Goal: Task Accomplishment & Management: Use online tool/utility

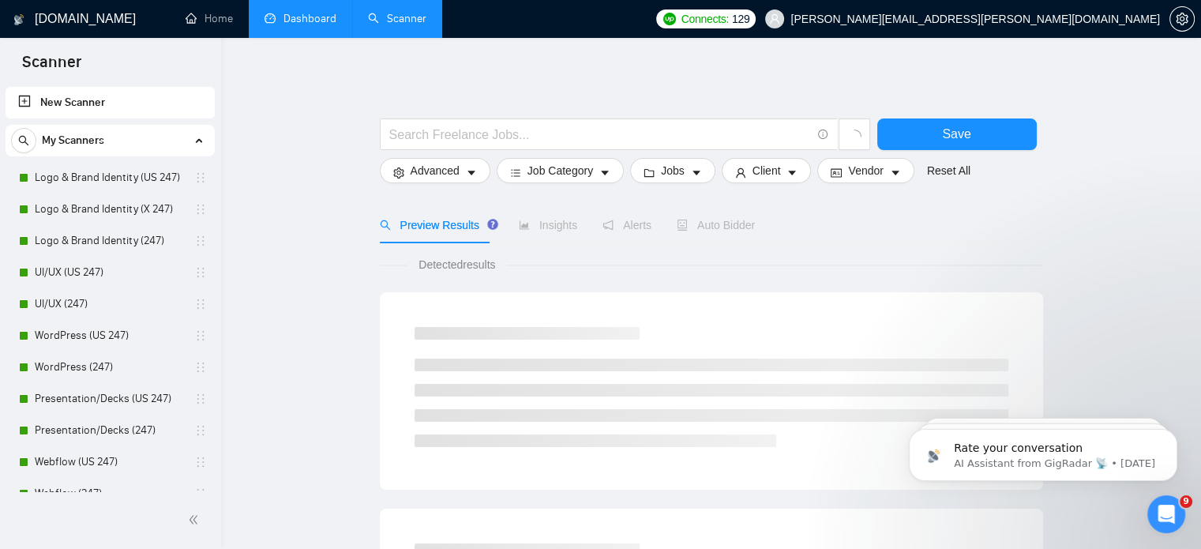
click at [317, 24] on link "Dashboard" at bounding box center [300, 18] width 72 height 13
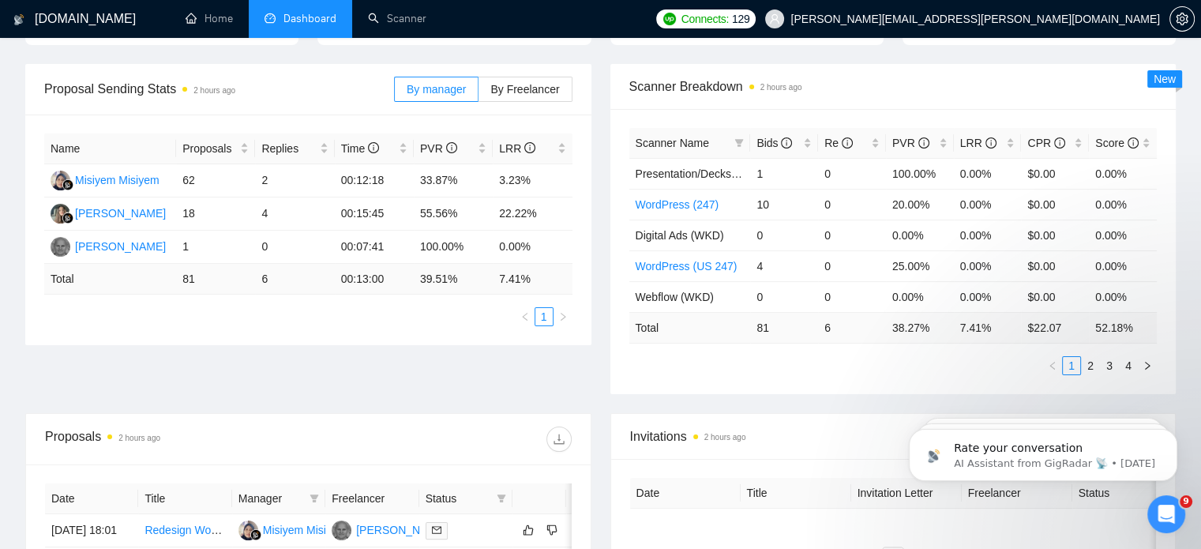
scroll to position [212, 0]
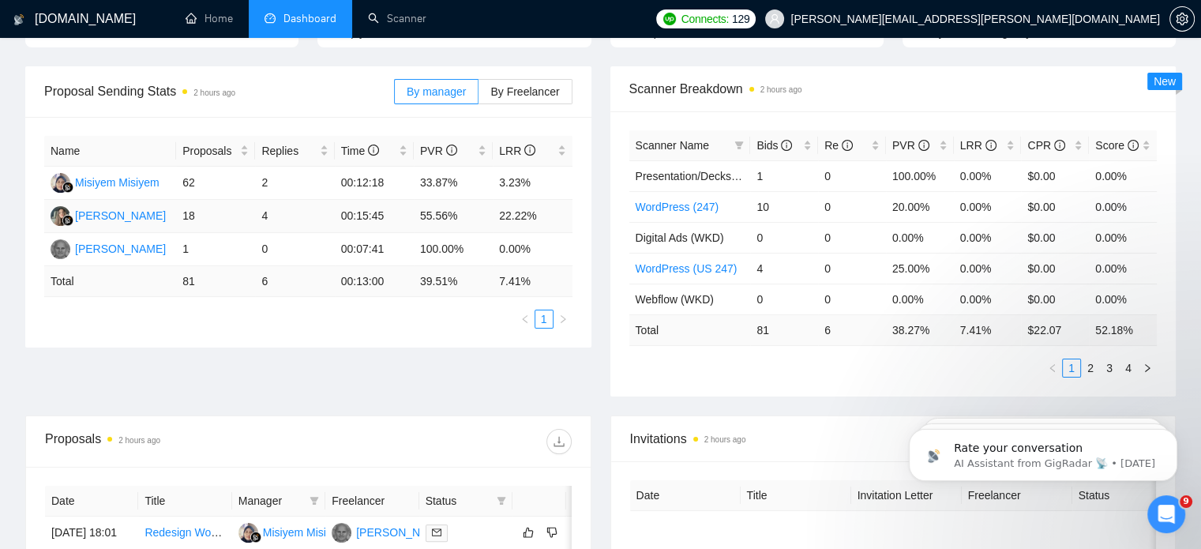
click at [265, 215] on td "4" at bounding box center [294, 216] width 79 height 33
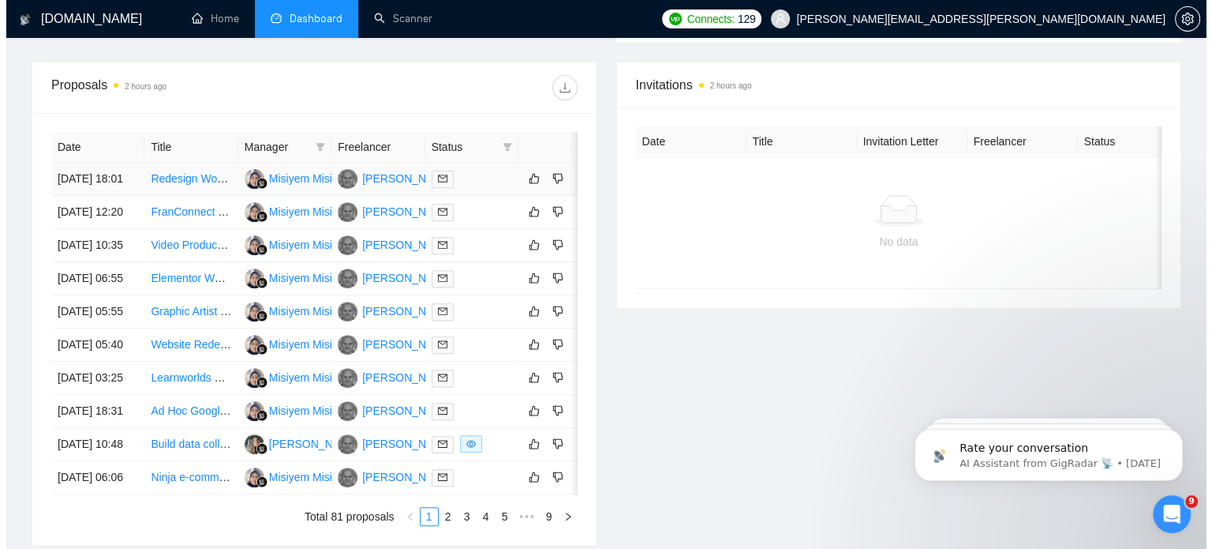
scroll to position [0, 25]
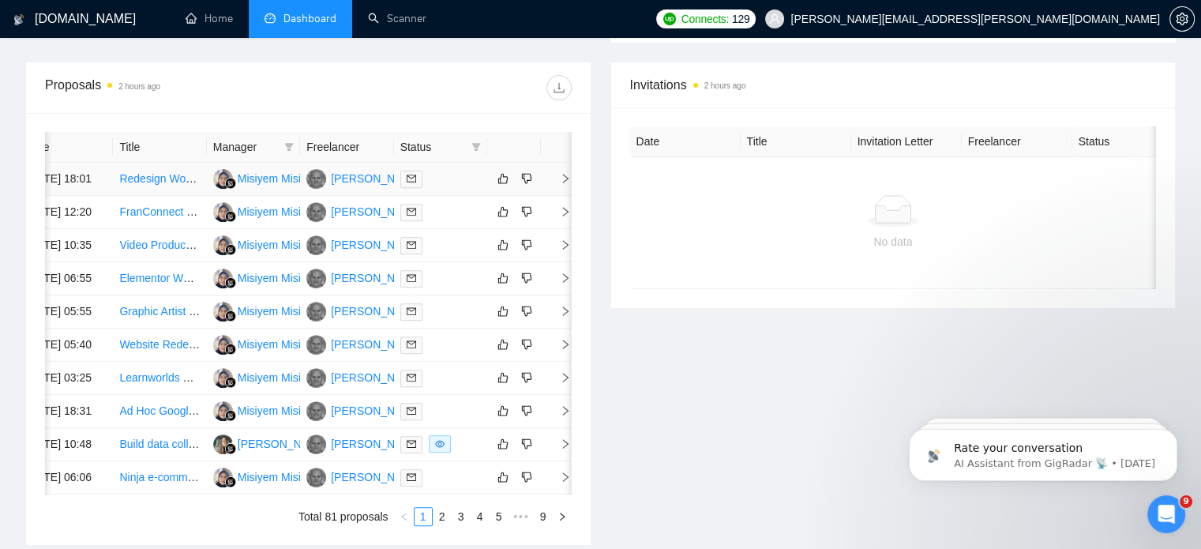
click at [564, 183] on icon "right" at bounding box center [566, 178] width 6 height 9
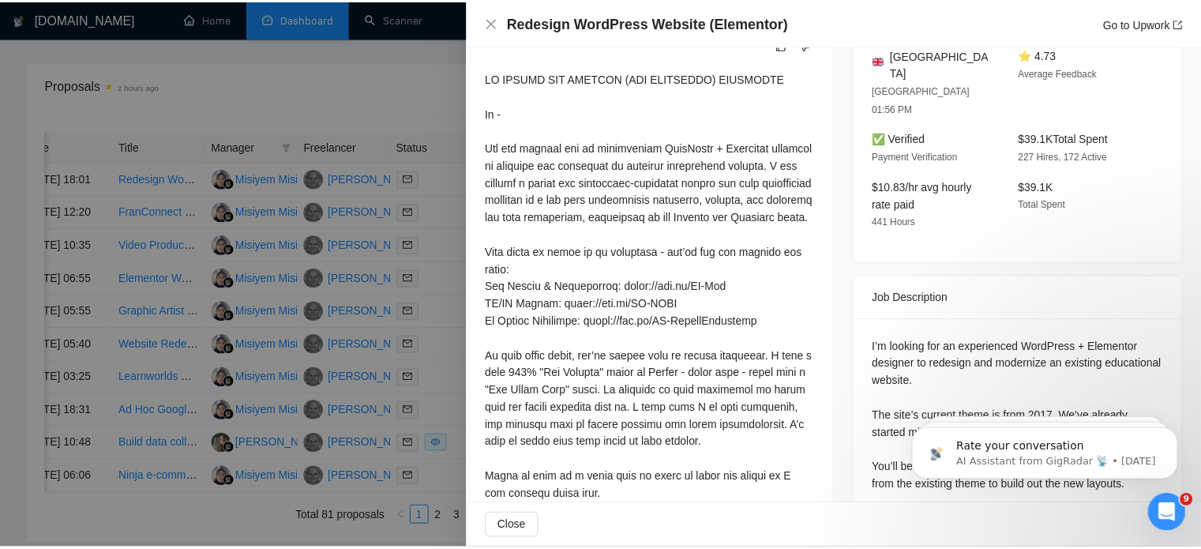
scroll to position [586, 0]
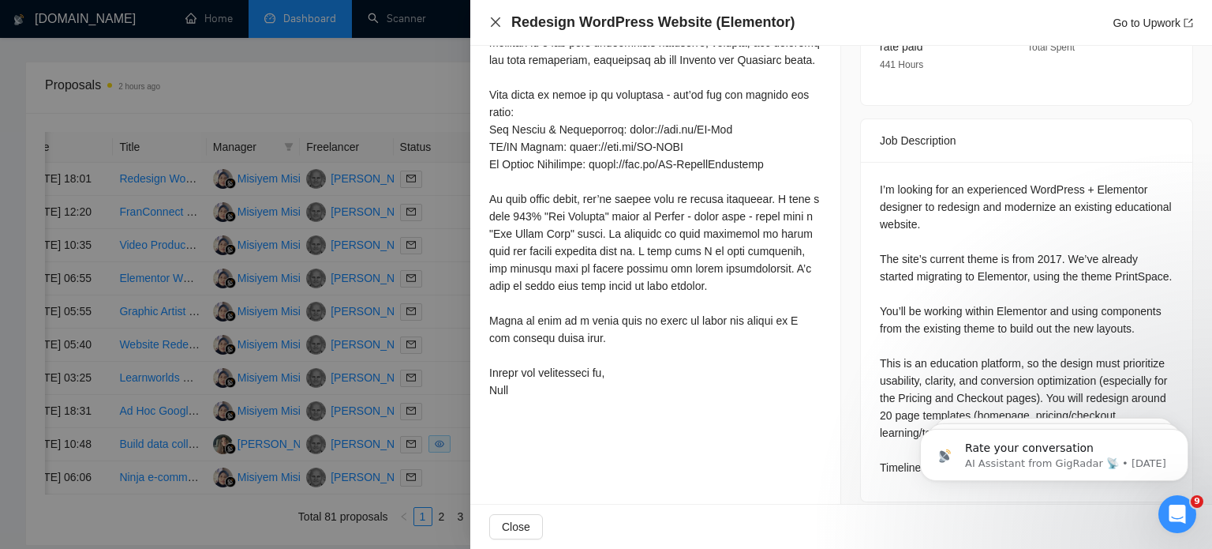
click at [497, 19] on icon "close" at bounding box center [495, 22] width 13 height 13
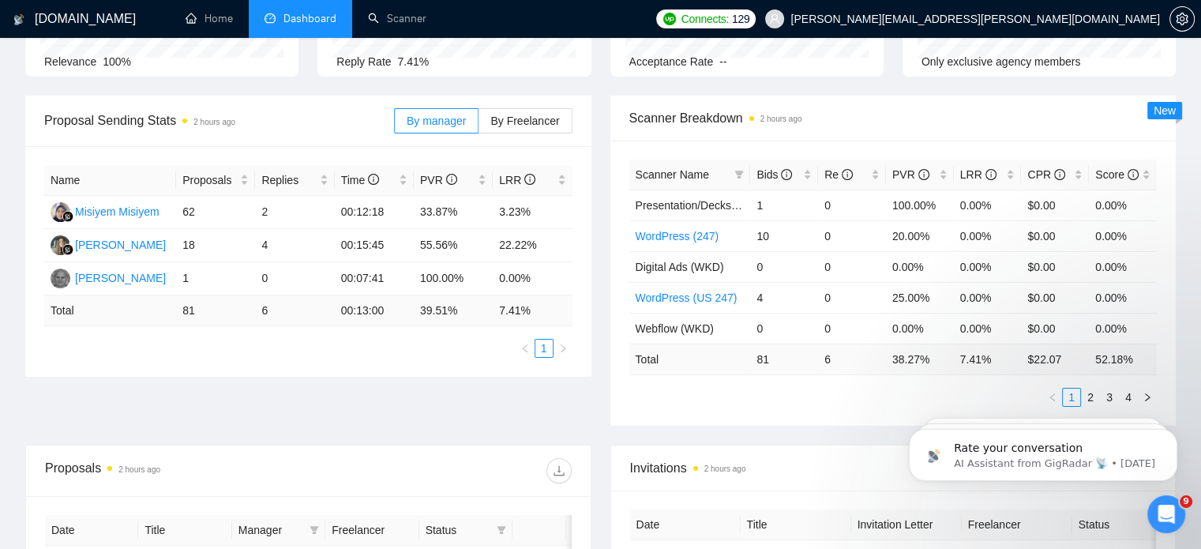
scroll to position [181, 0]
